Goal: Find contact information: Find contact information

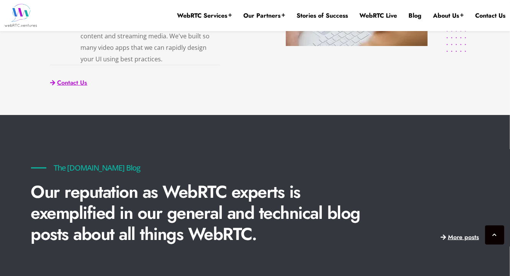
scroll to position [1605, 0]
click at [319, 128] on section "The WebRTC.ventures Blog Our reputation as WebRTC experts is exemplified in our…" at bounding box center [255, 208] width 510 height 187
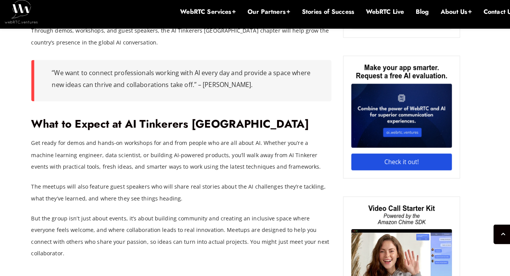
scroll to position [598, 0]
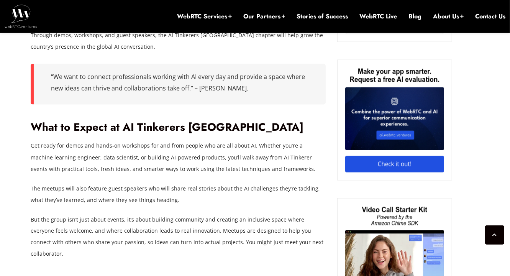
click at [214, 148] on p "Get ready for demos and hands-on workshops for and from people who are all abou…" at bounding box center [178, 157] width 295 height 35
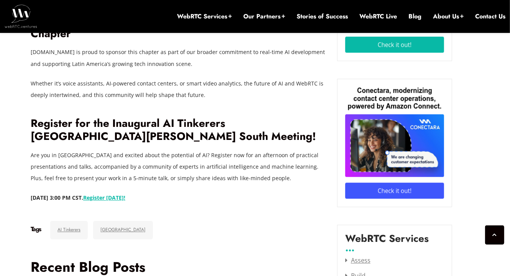
scroll to position [860, 0]
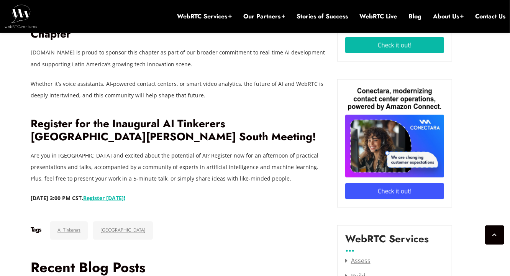
click at [125, 194] on link "Register today!" at bounding box center [104, 197] width 42 height 7
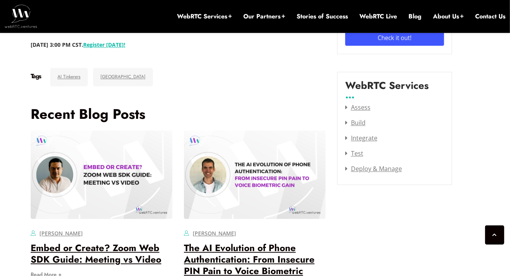
scroll to position [1014, 0]
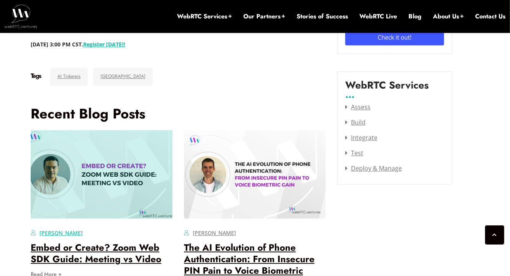
click at [65, 229] on link "Hector Zelaya" at bounding box center [60, 232] width 43 height 7
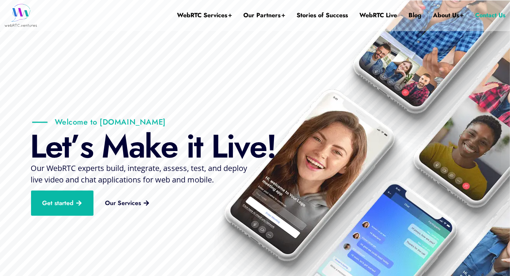
click at [489, 18] on link "Contact Us" at bounding box center [491, 15] width 30 height 31
